Goal: Navigation & Orientation: Understand site structure

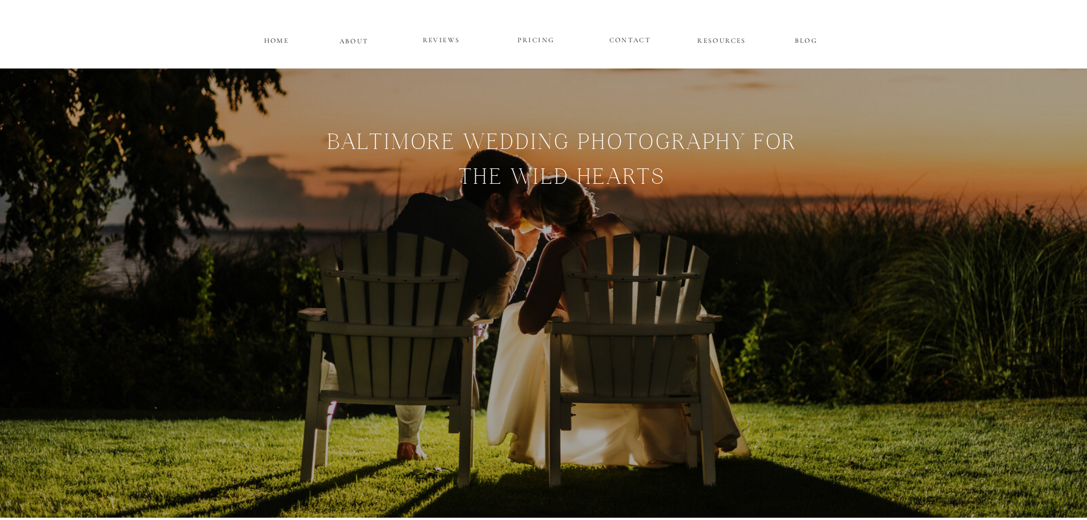
click at [349, 38] on p "ABOUT" at bounding box center [354, 40] width 30 height 10
click at [360, 39] on p "ABOUT" at bounding box center [354, 40] width 30 height 10
click at [539, 38] on p "PRICING" at bounding box center [536, 41] width 68 height 14
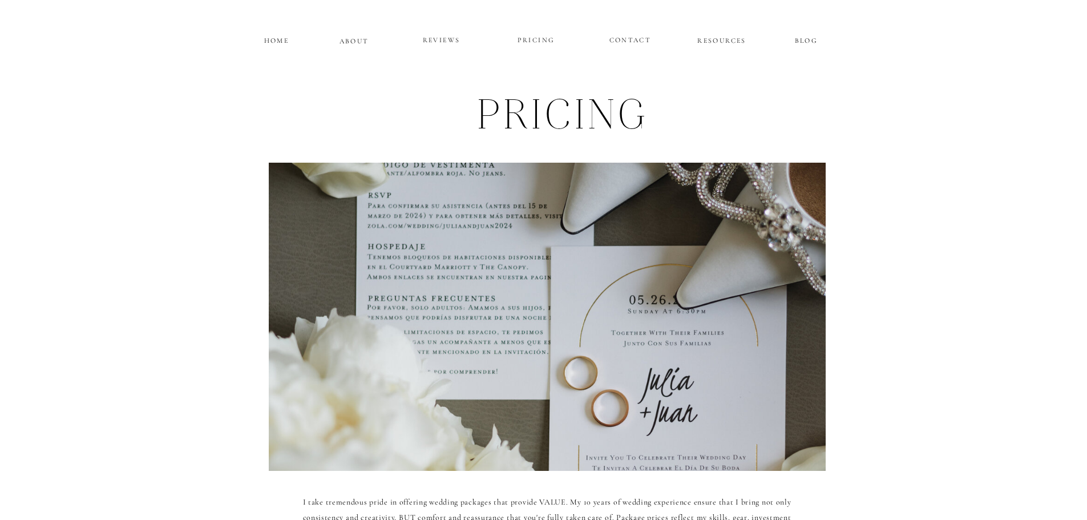
click at [731, 42] on p "RESOURCES" at bounding box center [722, 39] width 52 height 10
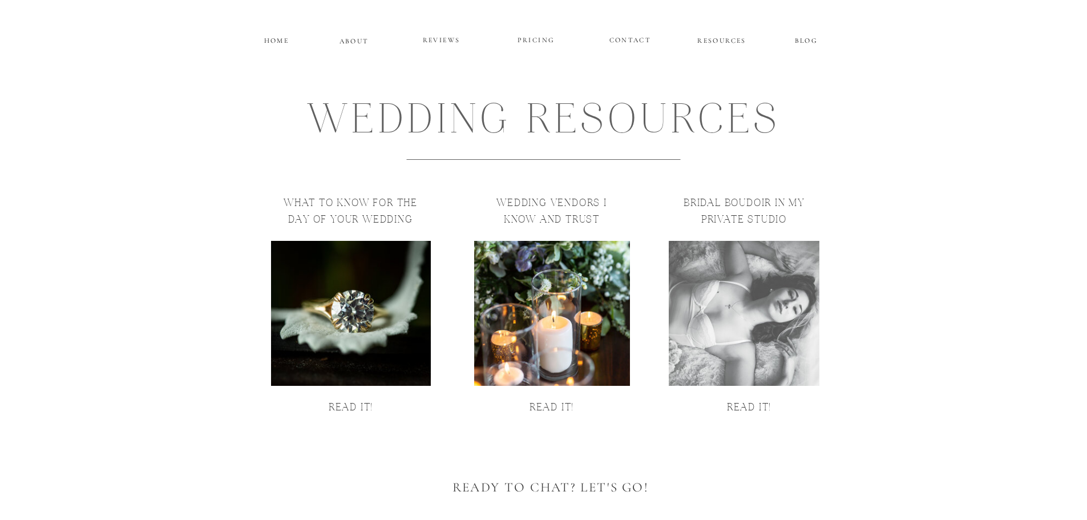
click at [282, 41] on p "HOME" at bounding box center [276, 39] width 29 height 10
